Goal: Check status

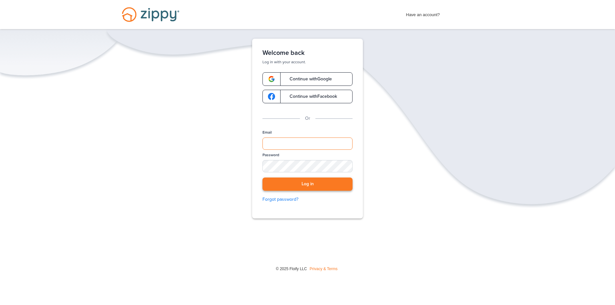
type input "**********"
click at [327, 183] on button "Log in" at bounding box center [308, 184] width 90 height 13
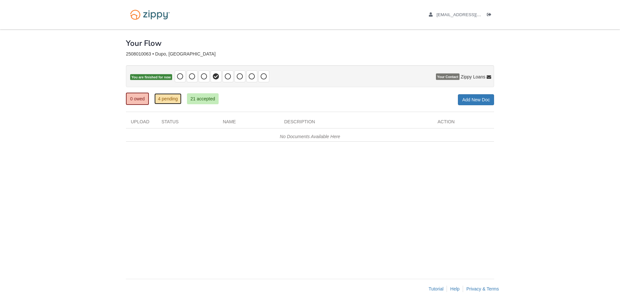
click at [161, 100] on link "4 pending" at bounding box center [167, 98] width 27 height 11
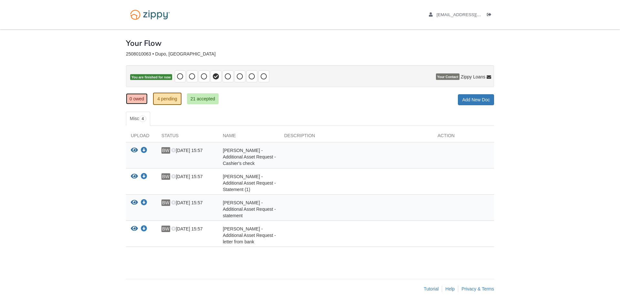
click at [142, 100] on link "0 owed" at bounding box center [137, 98] width 22 height 11
